Goal: Task Accomplishment & Management: Manage account settings

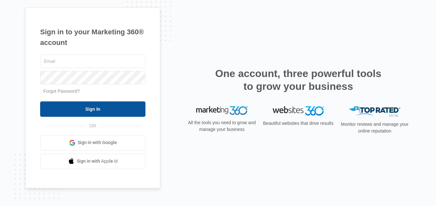
type input "[EMAIL_ADDRESS][DOMAIN_NAME]"
click at [107, 108] on input "Sign In" at bounding box center [92, 108] width 105 height 15
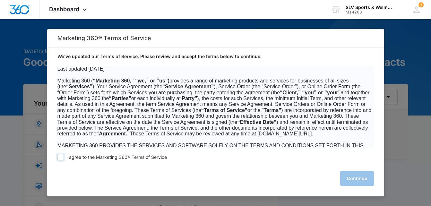
click at [66, 159] on span "I agree to the Marketing 360® Terms of Service" at bounding box center [116, 157] width 100 height 6
click at [64, 159] on input "I agree to the Marketing 360® Terms of Service" at bounding box center [60, 157] width 6 height 6
checkbox input "true"
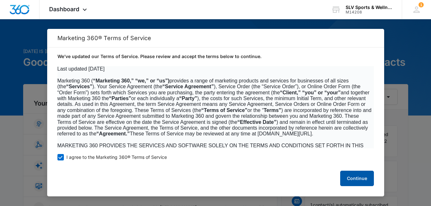
click at [350, 178] on button "Continue" at bounding box center [357, 178] width 34 height 15
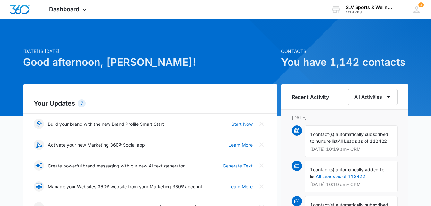
click at [334, 143] on span "contact(s) automatically subscribed to nurture list" at bounding box center [349, 138] width 78 height 12
click at [298, 132] on img at bounding box center [296, 130] width 5 height 5
click at [341, 129] on div "1 contact(s) automatically subscribed to nurture list All Leads as of 112422 [D…" at bounding box center [351, 141] width 93 height 31
click at [343, 143] on span "All Leads as of 112422" at bounding box center [362, 140] width 49 height 5
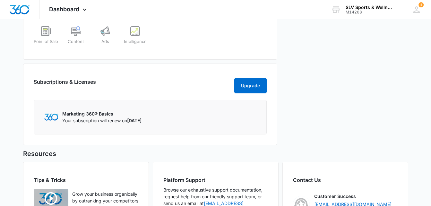
scroll to position [243, 0]
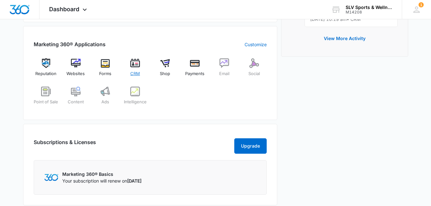
click at [139, 70] on div "CRM" at bounding box center [135, 69] width 25 height 23
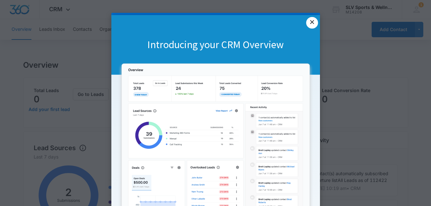
click at [310, 19] on link "×" at bounding box center [312, 23] width 12 height 12
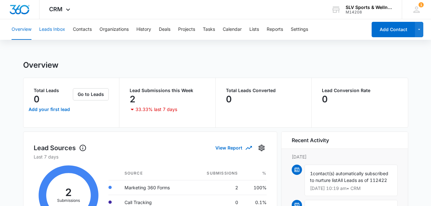
click at [53, 27] on button "Leads Inbox" at bounding box center [52, 29] width 26 height 21
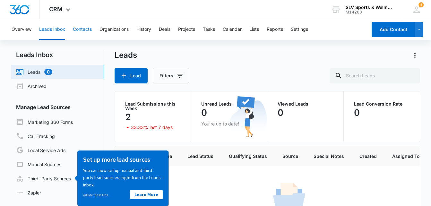
click at [83, 29] on button "Contacts" at bounding box center [82, 29] width 19 height 21
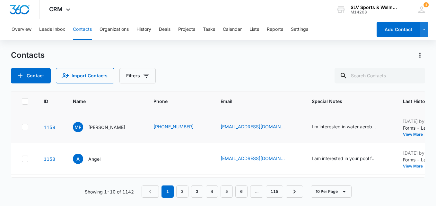
click at [339, 134] on td "I m interested in water aerobics class and fitness training. Do you have senior…" at bounding box center [349, 127] width 91 height 32
click at [408, 128] on p "Forms - Lead Received Name: [PERSON_NAME] Email: [EMAIL_ADDRESS][DOMAIN_NAME] P…" at bounding box center [443, 128] width 80 height 7
click at [94, 127] on p "[PERSON_NAME]" at bounding box center [106, 127] width 37 height 7
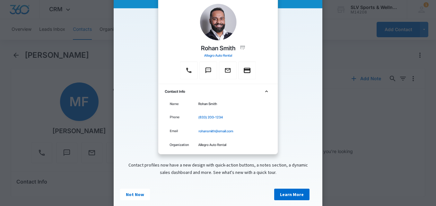
scroll to position [81, 0]
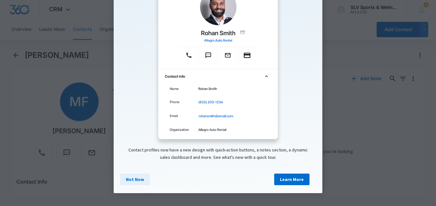
click at [126, 175] on link "Not Now" at bounding box center [135, 180] width 30 height 12
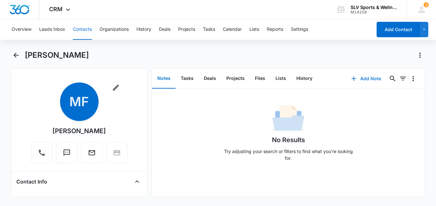
click at [365, 80] on button "Add Note" at bounding box center [366, 78] width 43 height 15
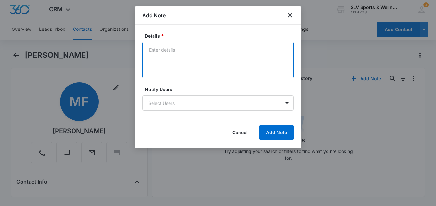
click at [206, 61] on textarea "Details *" at bounding box center [218, 60] width 152 height 37
type textarea "Left VM and sent email"
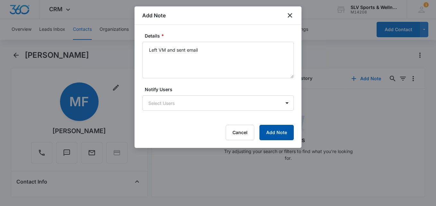
click at [276, 129] on button "Add Note" at bounding box center [276, 132] width 34 height 15
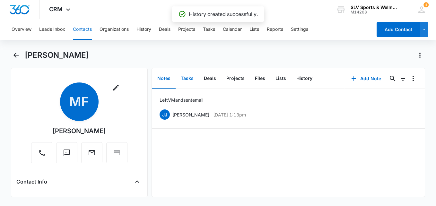
click at [183, 78] on button "Tasks" at bounding box center [187, 79] width 23 height 20
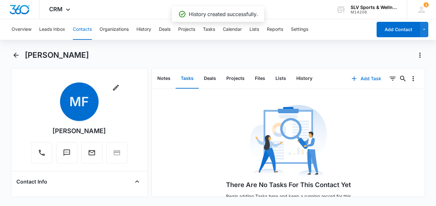
click at [370, 75] on button "Add Task" at bounding box center [366, 78] width 42 height 15
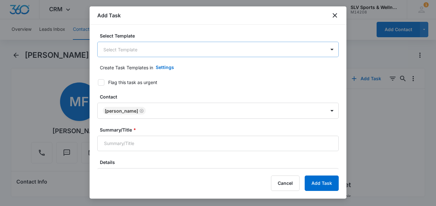
click at [168, 54] on body "CRM Apps Reputation Websites Forms CRM Email Social Shop Payments POS Content A…" at bounding box center [218, 103] width 436 height 206
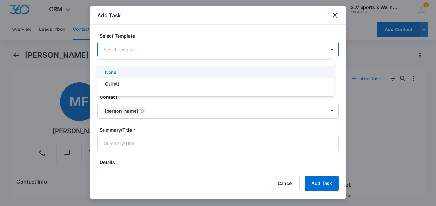
click at [168, 54] on div at bounding box center [218, 103] width 436 height 206
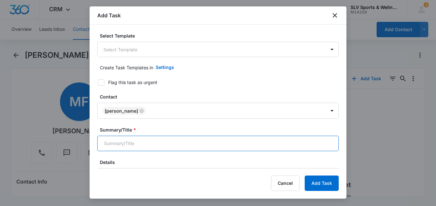
click at [166, 140] on input "Summary/Title *" at bounding box center [217, 143] width 241 height 15
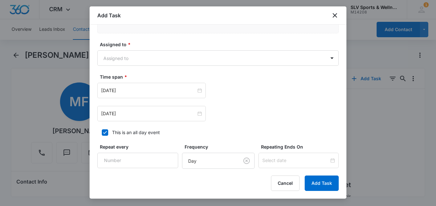
scroll to position [385, 0]
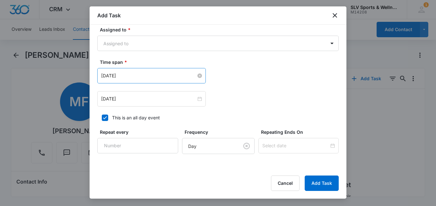
type input "Call again"
click at [158, 75] on input "[DATE]" at bounding box center [148, 75] width 95 height 7
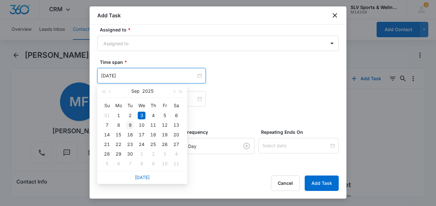
type input "[DATE]"
click at [135, 123] on td "9" at bounding box center [130, 125] width 12 height 10
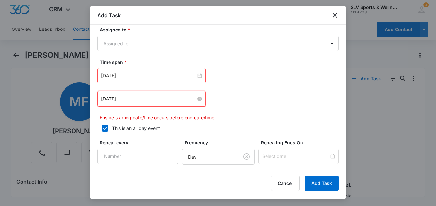
click at [165, 101] on input "[DATE]" at bounding box center [148, 98] width 95 height 7
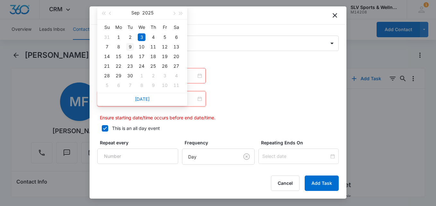
type input "[DATE]"
click at [131, 48] on div "9" at bounding box center [130, 47] width 8 height 8
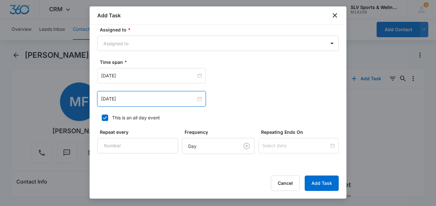
click at [240, 86] on div "[DATE] [DATE] Su Mo Tu We Th Fr Sa 31 1 2 3 4 5 6 7 8 9 10 11 12 13 14 15 16 17…" at bounding box center [217, 87] width 241 height 39
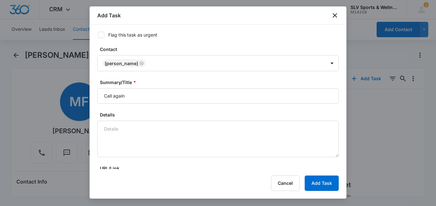
scroll to position [47, 0]
click at [313, 184] on button "Add Task" at bounding box center [322, 183] width 34 height 15
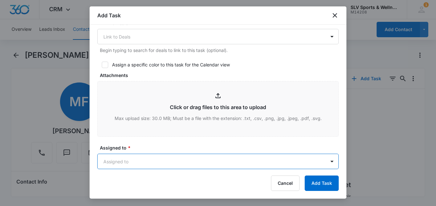
type input "b"
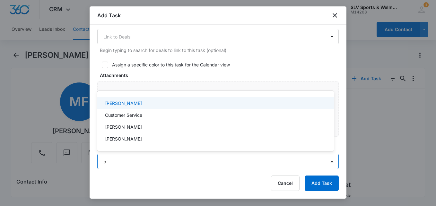
click at [142, 106] on div "[PERSON_NAME]" at bounding box center [215, 103] width 220 height 7
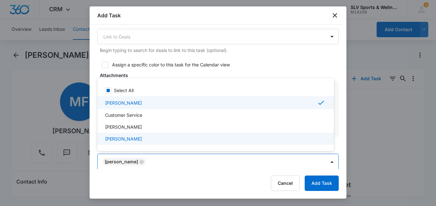
click at [310, 182] on div at bounding box center [218, 103] width 436 height 206
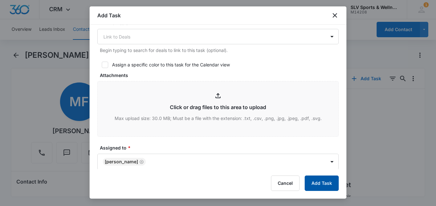
click at [316, 182] on button "Add Task" at bounding box center [322, 183] width 34 height 15
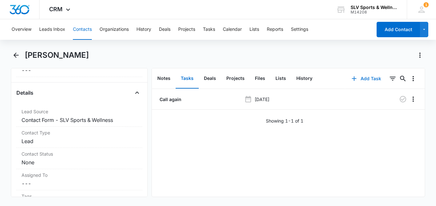
scroll to position [225, 0]
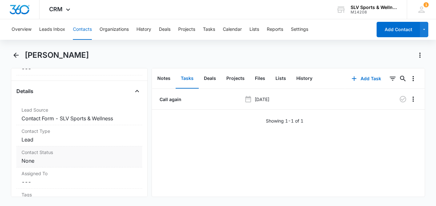
click at [32, 161] on dd "Cancel Save Changes None" at bounding box center [80, 161] width 116 height 8
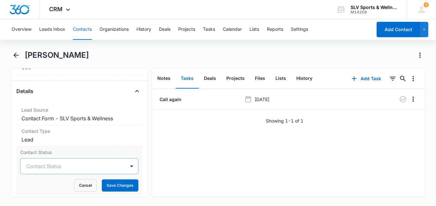
click at [67, 165] on div at bounding box center [71, 166] width 91 height 9
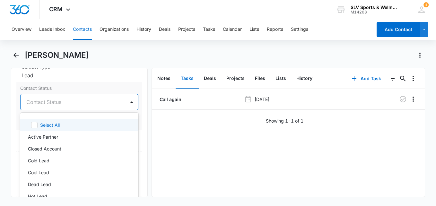
scroll to position [321, 0]
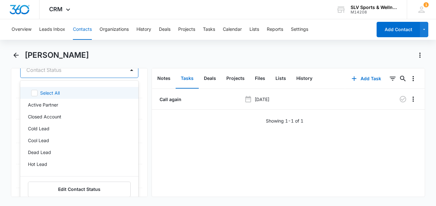
click at [142, 85] on div "Remove [PERSON_NAME] Contact Info Name Cancel Save Changes [PERSON_NAME] Phone …" at bounding box center [79, 132] width 137 height 129
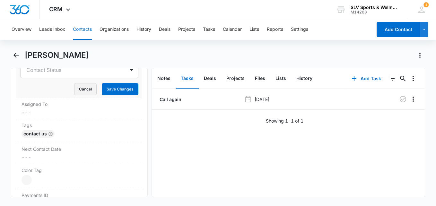
click at [83, 90] on button "Cancel" at bounding box center [85, 89] width 22 height 12
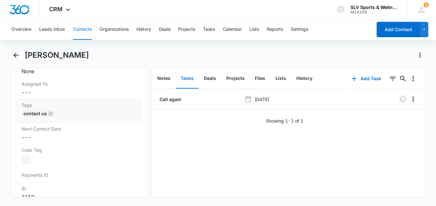
scroll to position [314, 0]
click at [33, 95] on dd "Cancel Save Changes ---" at bounding box center [80, 93] width 116 height 8
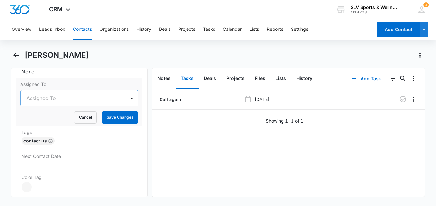
click at [51, 100] on div at bounding box center [71, 98] width 91 height 9
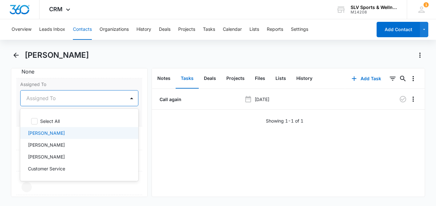
click at [50, 131] on p "[PERSON_NAME]" at bounding box center [46, 133] width 37 height 7
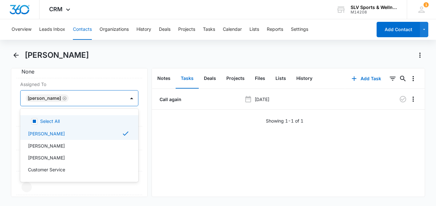
click at [140, 123] on div "Remove [PERSON_NAME] Contact Info Name Cancel Save Changes [PERSON_NAME] Phone …" at bounding box center [79, 132] width 137 height 129
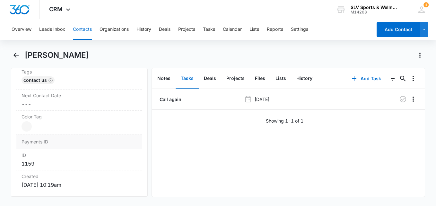
scroll to position [378, 0]
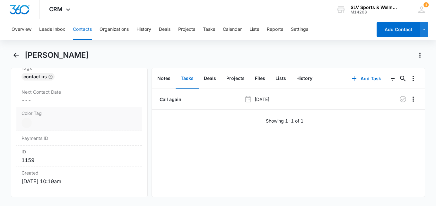
click at [29, 122] on div at bounding box center [27, 123] width 10 height 10
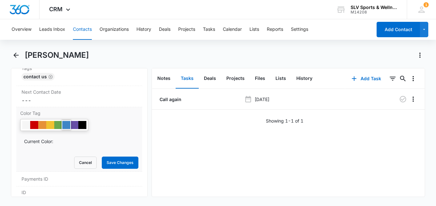
click at [68, 123] on div at bounding box center [66, 125] width 8 height 8
click at [112, 164] on button "Save Changes" at bounding box center [120, 163] width 37 height 12
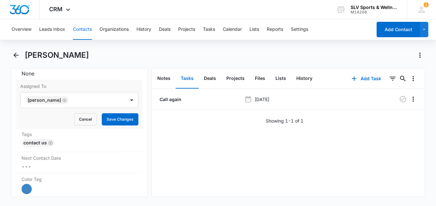
scroll to position [314, 0]
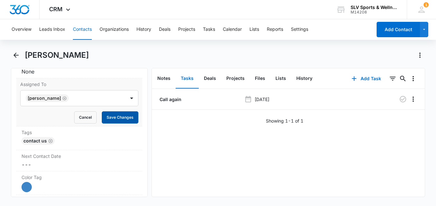
click at [113, 116] on button "Save Changes" at bounding box center [120, 117] width 37 height 12
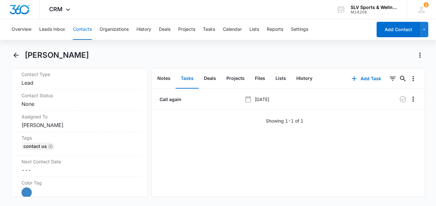
scroll to position [226, 0]
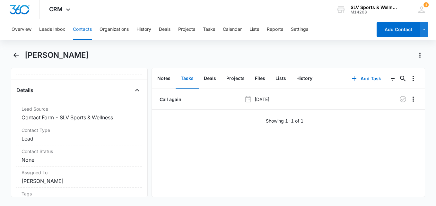
click at [82, 31] on button "Contacts" at bounding box center [82, 29] width 19 height 21
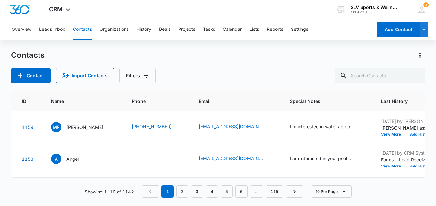
scroll to position [0, 26]
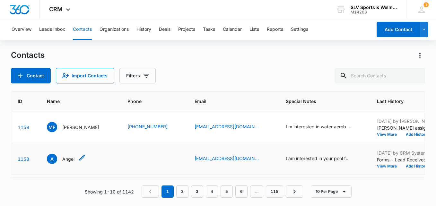
click at [70, 161] on p "Angel" at bounding box center [68, 159] width 12 height 7
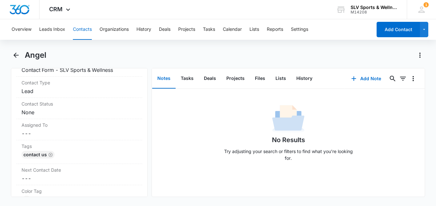
scroll to position [289, 0]
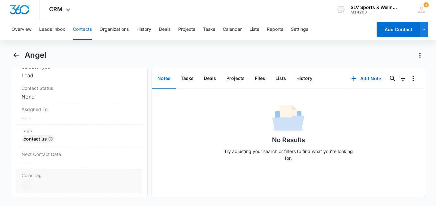
click at [26, 185] on div at bounding box center [27, 185] width 10 height 10
click at [64, 185] on div at bounding box center [66, 187] width 8 height 8
click at [47, 119] on dd "Cancel Save Changes ---" at bounding box center [80, 118] width 116 height 8
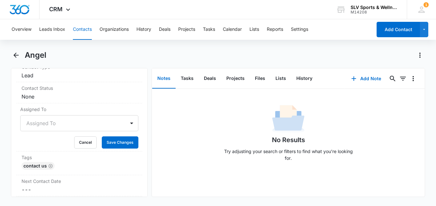
click at [46, 124] on div at bounding box center [71, 123] width 91 height 9
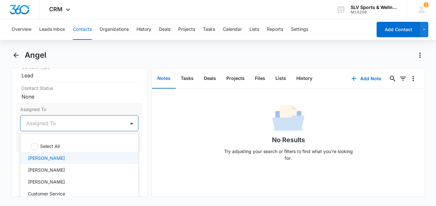
click at [42, 154] on div "[PERSON_NAME]" at bounding box center [79, 158] width 118 height 12
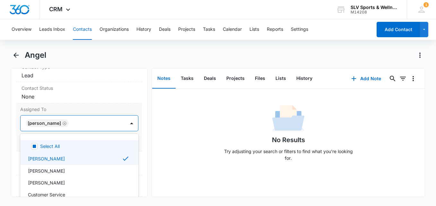
click at [135, 138] on div "Assigned To option [PERSON_NAME], selected. 5 results available. Use Up and Dow…" at bounding box center [79, 127] width 126 height 48
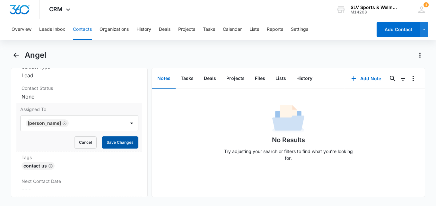
click at [127, 141] on button "Save Changes" at bounding box center [120, 142] width 37 height 12
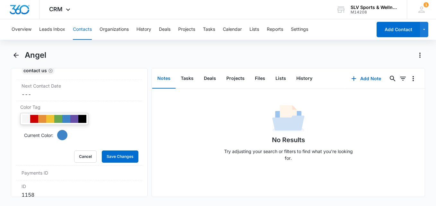
scroll to position [385, 0]
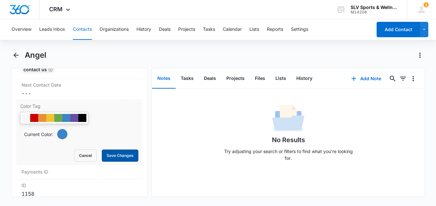
click at [116, 153] on button "Save Changes" at bounding box center [120, 156] width 37 height 12
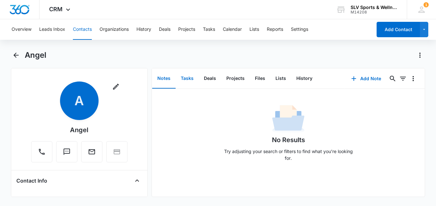
scroll to position [0, 0]
click at [357, 81] on button "Add Note" at bounding box center [366, 78] width 43 height 15
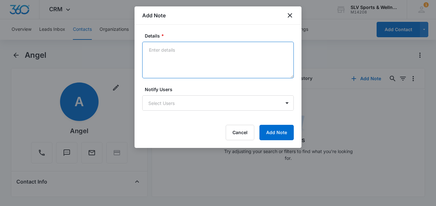
click at [215, 59] on textarea "Details *" at bounding box center [218, 60] width 152 height 37
type textarea "Sent an email - no phone number"
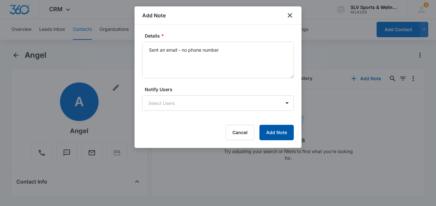
click at [277, 129] on button "Add Note" at bounding box center [276, 132] width 34 height 15
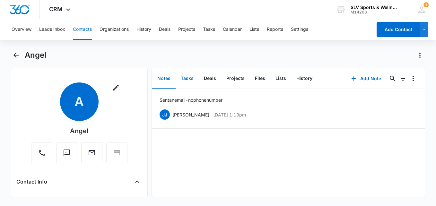
click at [186, 79] on button "Tasks" at bounding box center [187, 79] width 23 height 20
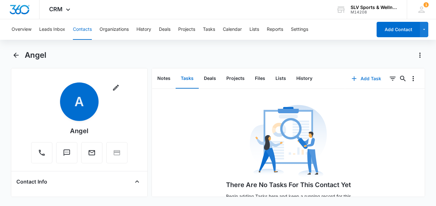
click at [365, 81] on button "Add Task" at bounding box center [366, 78] width 42 height 15
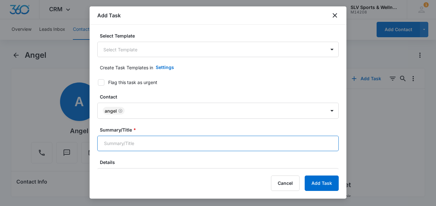
click at [153, 139] on input "Summary/Title *" at bounding box center [217, 143] width 241 height 15
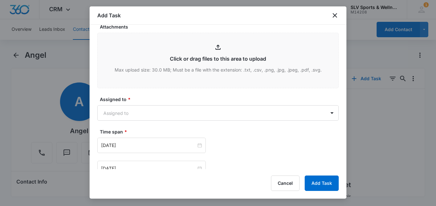
scroll to position [321, 0]
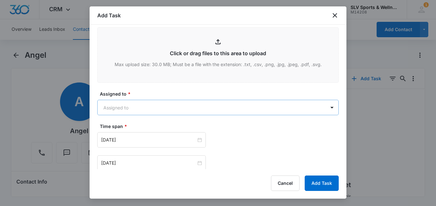
type input "Email again"
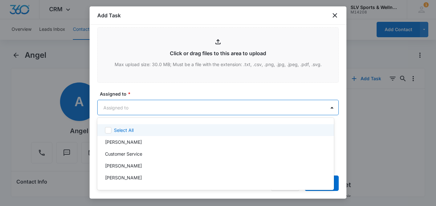
click at [156, 109] on body "CRM Apps Reputation Websites Forms CRM Email Social Shop Payments POS Content A…" at bounding box center [218, 103] width 436 height 206
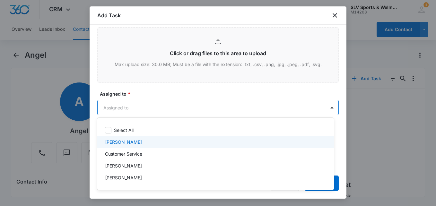
click at [148, 141] on div "[PERSON_NAME]" at bounding box center [215, 142] width 220 height 7
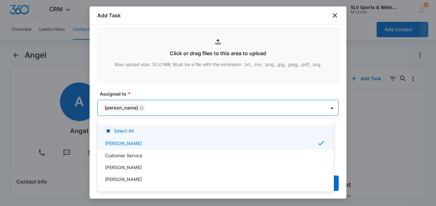
click at [176, 87] on div at bounding box center [218, 103] width 436 height 206
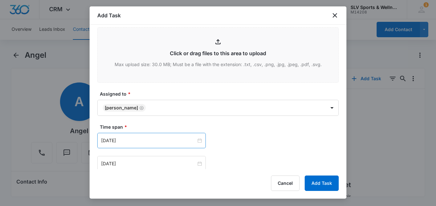
click at [133, 136] on div "[DATE]" at bounding box center [151, 140] width 109 height 15
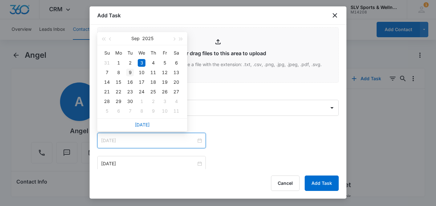
type input "[DATE]"
click at [131, 74] on div "9" at bounding box center [130, 73] width 8 height 8
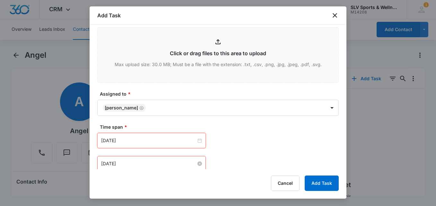
click at [127, 161] on input "[DATE]" at bounding box center [148, 163] width 95 height 7
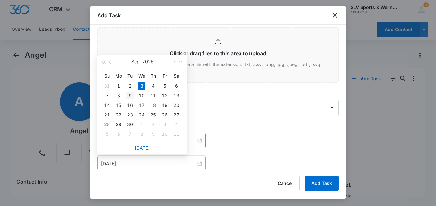
type input "[DATE]"
click at [128, 93] on div "9" at bounding box center [130, 96] width 8 height 8
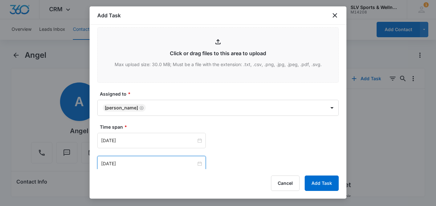
click at [249, 136] on div "[DATE] [DATE] Su Mo Tu We Th Fr Sa 31 1 2 3 4 5 6 7 8 9 10 11 12 13 14 15 16 17…" at bounding box center [217, 140] width 241 height 15
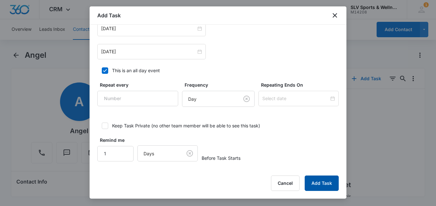
click at [322, 179] on button "Add Task" at bounding box center [322, 183] width 34 height 15
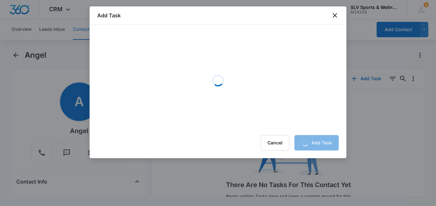
scroll to position [0, 0]
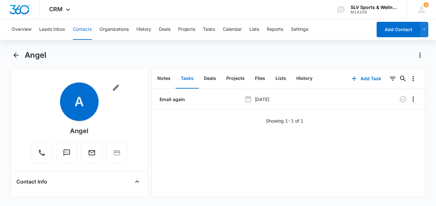
click at [80, 31] on button "Contacts" at bounding box center [82, 29] width 19 height 21
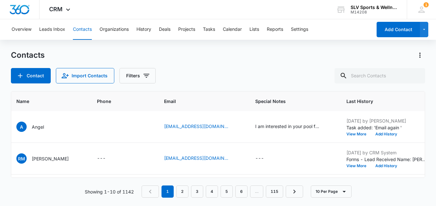
scroll to position [32, 0]
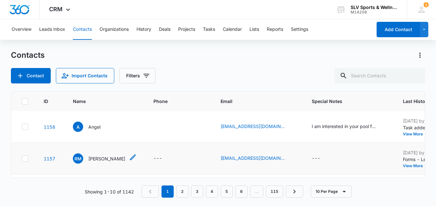
click at [88, 156] on p "[PERSON_NAME]" at bounding box center [106, 158] width 37 height 7
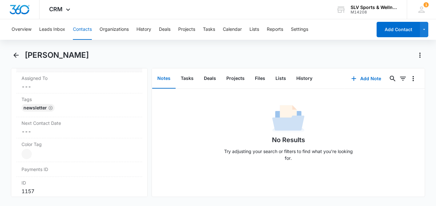
scroll to position [353, 0]
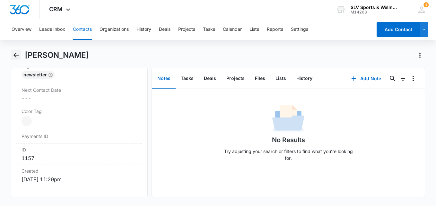
click at [15, 54] on icon "Back" at bounding box center [15, 55] width 5 height 5
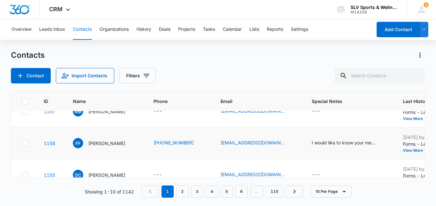
scroll to position [64, 0]
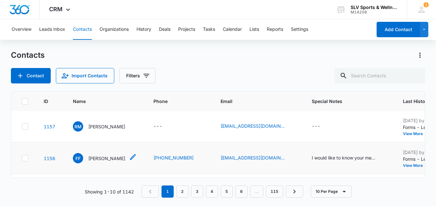
click at [103, 160] on p "[PERSON_NAME]" at bounding box center [106, 158] width 37 height 7
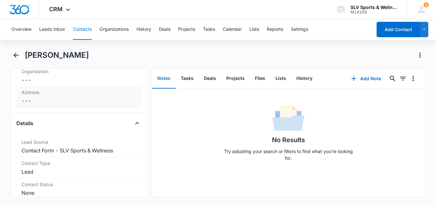
scroll to position [225, 0]
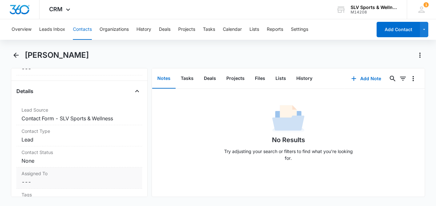
click at [39, 182] on dd "Cancel Save Changes ---" at bounding box center [80, 182] width 116 height 8
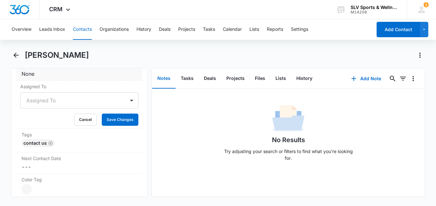
scroll to position [321, 0]
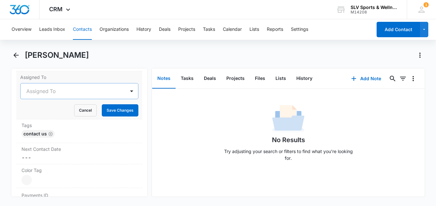
click at [67, 91] on div at bounding box center [71, 91] width 91 height 9
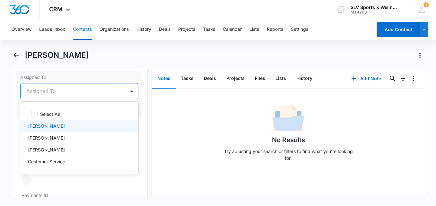
click at [60, 124] on p "[PERSON_NAME]" at bounding box center [46, 126] width 37 height 7
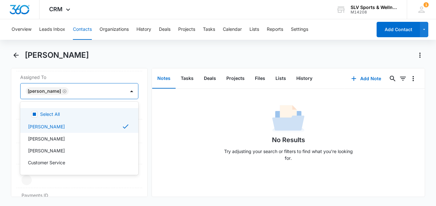
click at [14, 104] on div "Remove FF [PERSON_NAME] Contact Info Name Cancel Save Changes [PERSON_NAME] Pho…" at bounding box center [79, 132] width 137 height 129
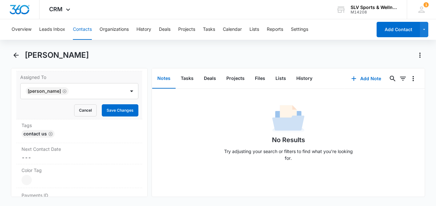
click at [137, 107] on div "Assigned To [PERSON_NAME] Cancel Save Changes" at bounding box center [79, 95] width 126 height 48
click at [121, 107] on button "Save Changes" at bounding box center [120, 110] width 37 height 12
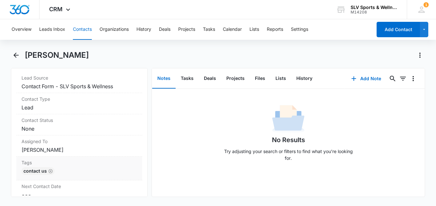
scroll to position [289, 0]
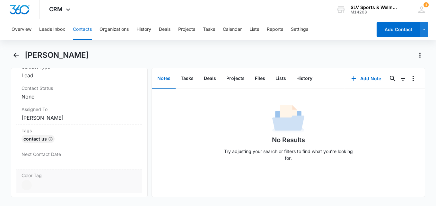
click at [28, 185] on div at bounding box center [27, 185] width 10 height 10
click at [82, 185] on div at bounding box center [82, 187] width 8 height 8
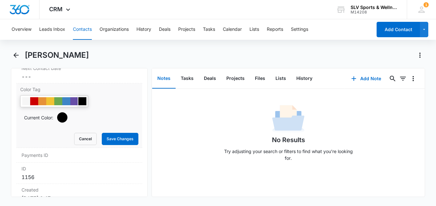
scroll to position [385, 0]
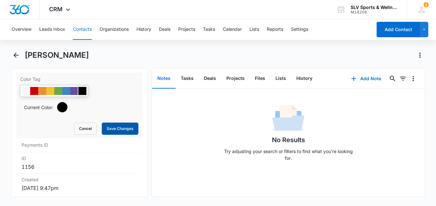
click at [110, 128] on button "Save Changes" at bounding box center [120, 129] width 37 height 12
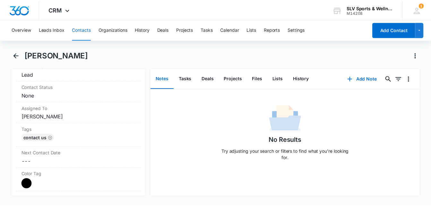
scroll to position [289, 0]
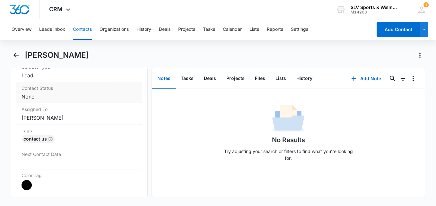
click at [64, 97] on dd "Cancel Save Changes None" at bounding box center [80, 97] width 116 height 8
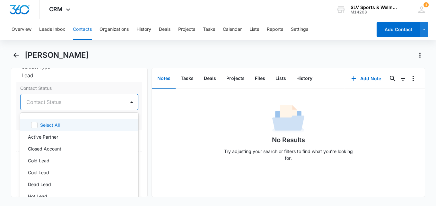
click at [65, 105] on div at bounding box center [71, 102] width 91 height 9
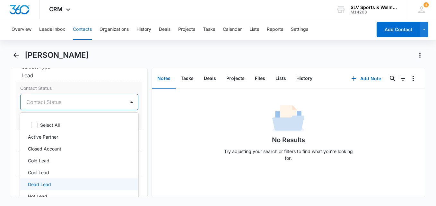
click at [62, 183] on div "Dead Lead" at bounding box center [78, 184] width 101 height 7
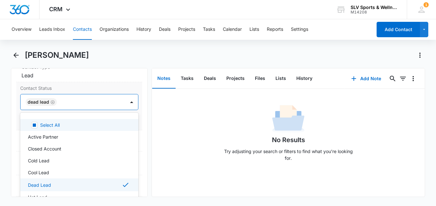
click at [118, 86] on label "Contact Status" at bounding box center [79, 88] width 118 height 7
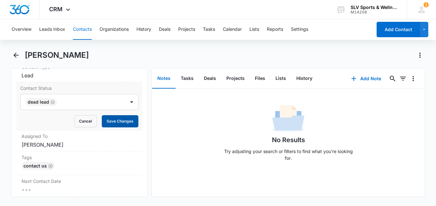
click at [119, 125] on button "Save Changes" at bounding box center [120, 121] width 37 height 12
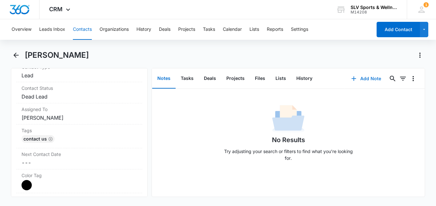
click at [363, 76] on button "Add Note" at bounding box center [366, 78] width 43 height 15
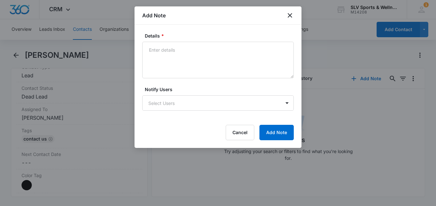
click at [214, 79] on form "Details * Notify Users Select Users Cancel Add Note" at bounding box center [218, 86] width 152 height 108
click at [221, 64] on textarea "Details *" at bounding box center [218, 60] width 152 height 37
type textarea "Moved away"
click at [286, 148] on div at bounding box center [218, 103] width 436 height 206
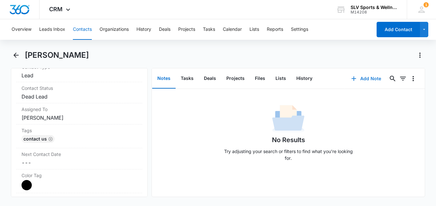
click at [362, 75] on button "Add Note" at bounding box center [366, 78] width 43 height 15
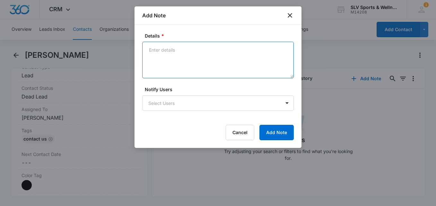
click at [207, 65] on textarea "Details *" at bounding box center [218, 60] width 152 height 37
type textarea "Moved away"
click at [271, 127] on button "Add Note" at bounding box center [276, 132] width 34 height 15
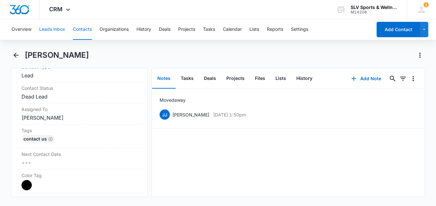
click at [45, 25] on button "Leads Inbox" at bounding box center [52, 29] width 26 height 21
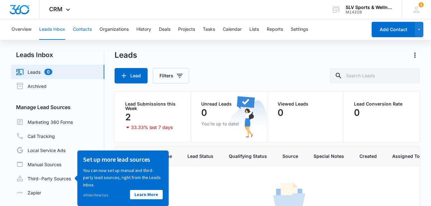
click at [85, 24] on button "Contacts" at bounding box center [82, 29] width 19 height 21
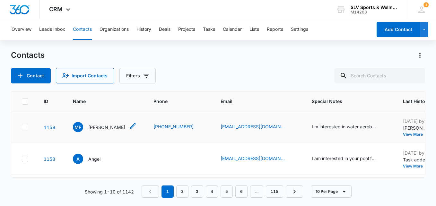
click at [112, 129] on p "[PERSON_NAME]" at bounding box center [106, 127] width 37 height 7
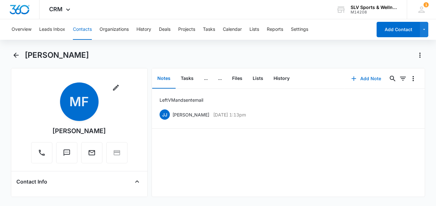
click at [357, 79] on button "Add Note" at bounding box center [366, 78] width 43 height 15
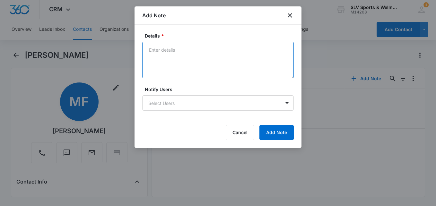
click at [217, 61] on textarea "Details *" at bounding box center [218, 60] width 152 height 37
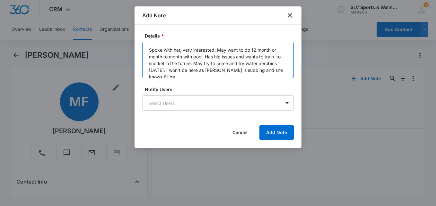
scroll to position [2, 0]
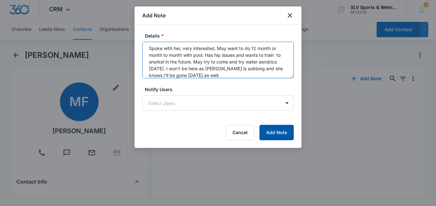
type textarea "Spoke with her, very interested. May want to do 12 month or month to month with…"
click at [286, 136] on button "Add Note" at bounding box center [276, 132] width 34 height 15
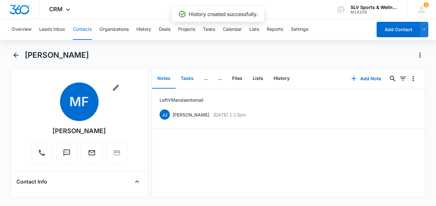
click at [194, 78] on button "Tasks" at bounding box center [187, 79] width 23 height 20
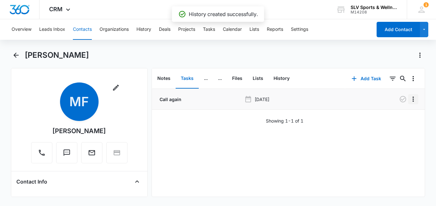
click at [409, 99] on icon "Overflow Menu" at bounding box center [413, 99] width 8 height 8
click at [400, 114] on button "Edit" at bounding box center [395, 117] width 37 height 10
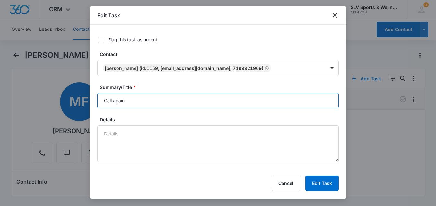
click at [126, 96] on input "Call again" at bounding box center [217, 100] width 241 height 15
click at [126, 103] on input "Call again" at bounding box center [217, 100] width 241 height 15
drag, startPoint x: 185, startPoint y: 102, endPoint x: 204, endPoint y: 98, distance: 20.0
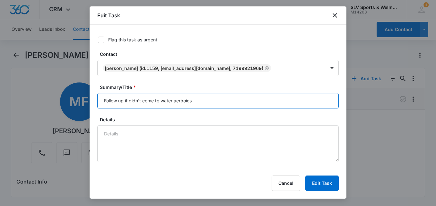
click at [204, 98] on input "Follow up if didn't come to water aerboics" at bounding box center [217, 100] width 241 height 15
click at [202, 98] on input "Follow up if didn't come to water aerboics" at bounding box center [217, 100] width 241 height 15
drag, startPoint x: 200, startPoint y: 102, endPoint x: 162, endPoint y: 100, distance: 37.9
click at [162, 100] on input "Follow up if didn't come to water aerboics" at bounding box center [217, 100] width 241 height 15
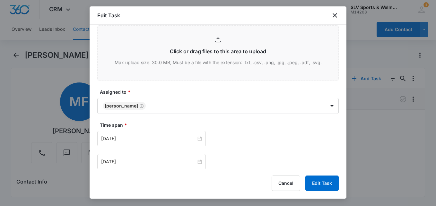
scroll to position [289, 0]
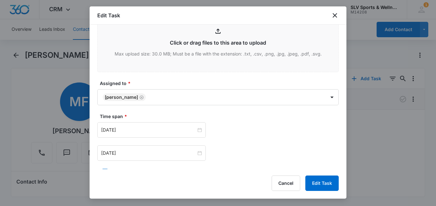
type input "Follow up if didn't come to sign up"
click at [327, 186] on button "Edit Task" at bounding box center [321, 183] width 33 height 15
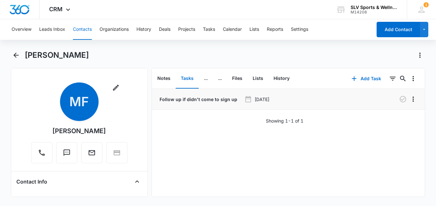
click at [80, 35] on button "Contacts" at bounding box center [82, 29] width 19 height 21
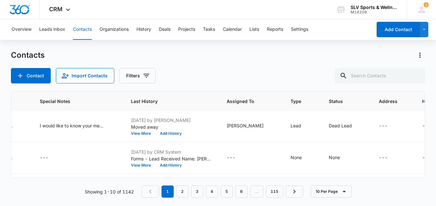
scroll to position [96, 0]
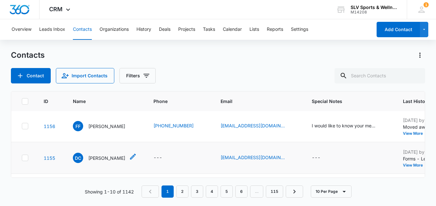
click at [95, 158] on p "[PERSON_NAME]" at bounding box center [106, 158] width 37 height 7
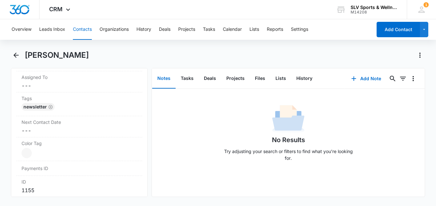
scroll to position [443, 0]
